Goal: Find specific page/section: Find specific page/section

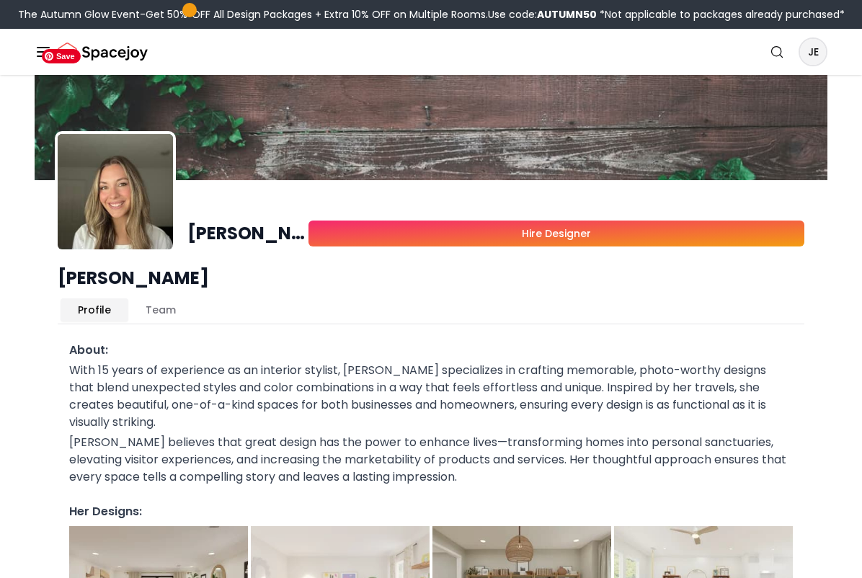
scroll to position [18, 0]
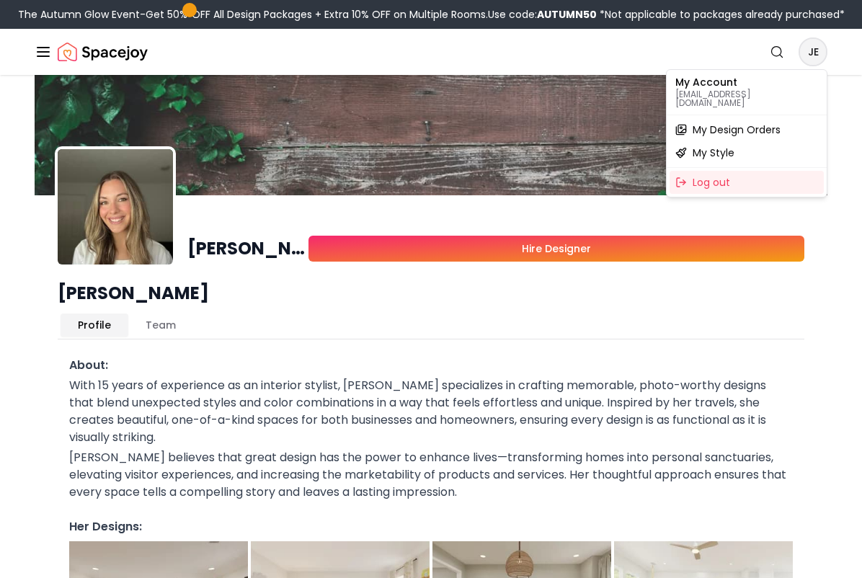
click at [760, 122] on span "My Design Orders" at bounding box center [736, 129] width 88 height 14
